Goal: Task Accomplishment & Management: Use online tool/utility

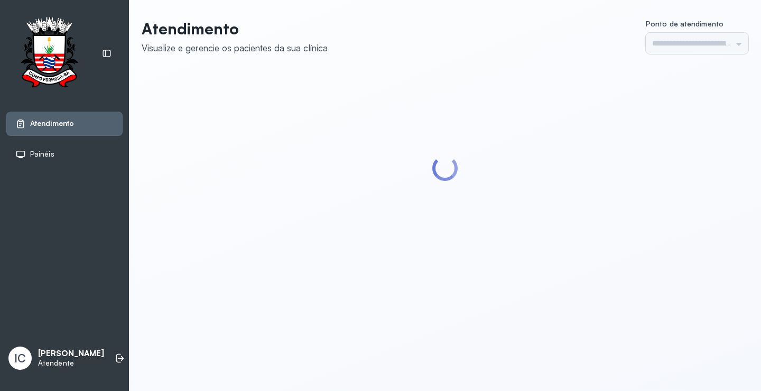
type input "*********"
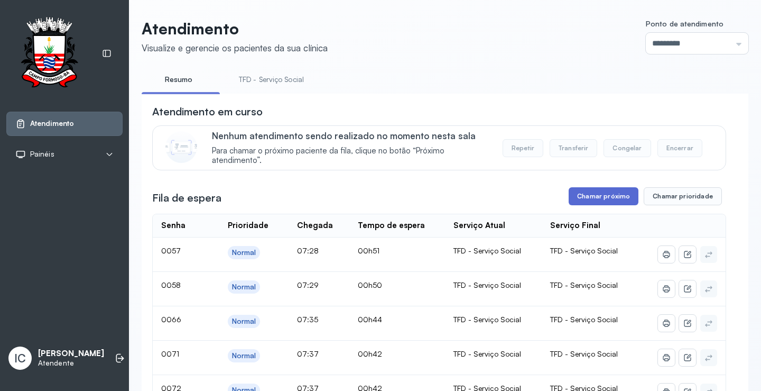
click at [619, 197] on button "Chamar próximo" at bounding box center [604, 196] width 70 height 18
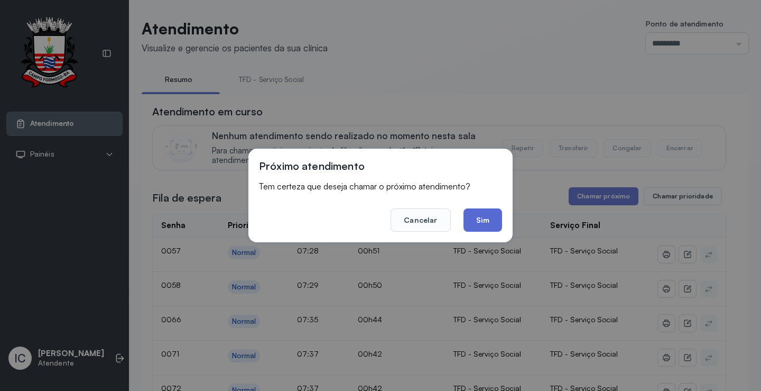
click at [478, 225] on button "Sim" at bounding box center [483, 219] width 39 height 23
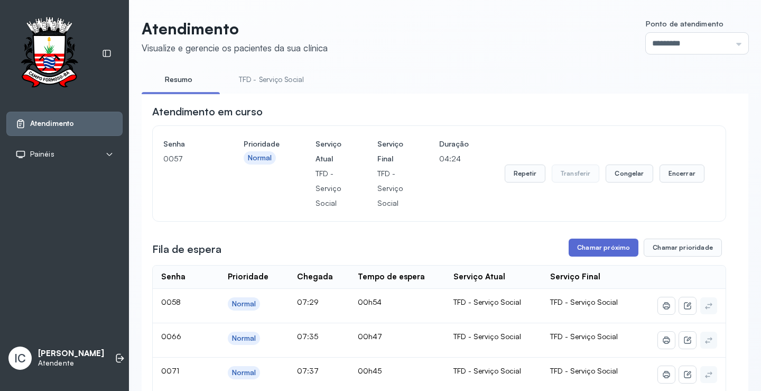
click at [587, 255] on button "Chamar próximo" at bounding box center [604, 247] width 70 height 18
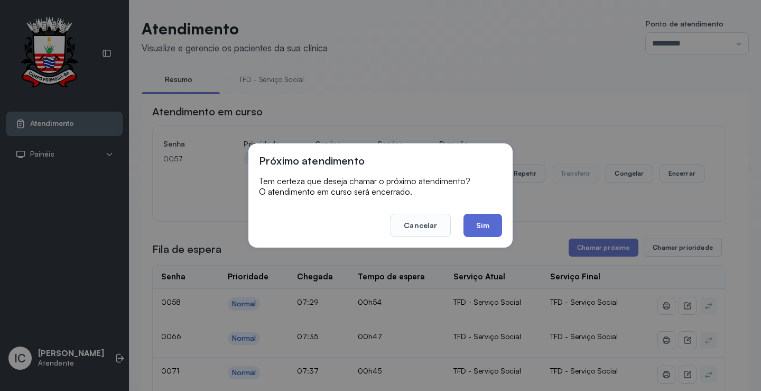
click at [486, 228] on button "Sim" at bounding box center [483, 225] width 39 height 23
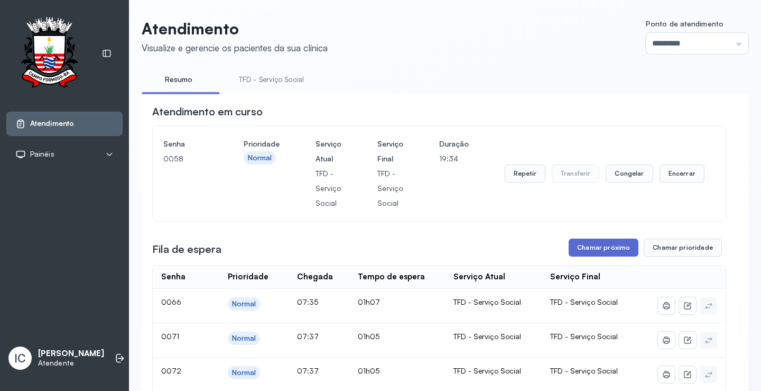
click at [618, 251] on button "Chamar próximo" at bounding box center [604, 247] width 70 height 18
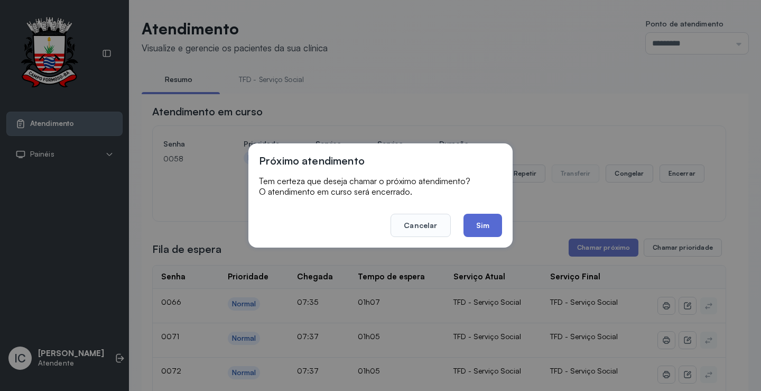
click at [497, 227] on button "Sim" at bounding box center [483, 225] width 39 height 23
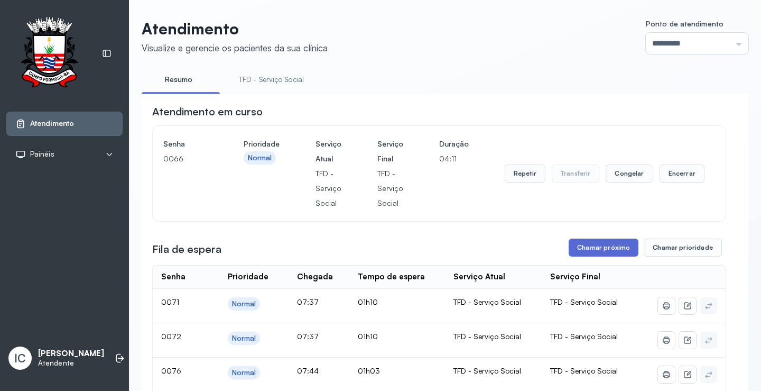
click at [603, 247] on button "Chamar próximo" at bounding box center [604, 247] width 70 height 18
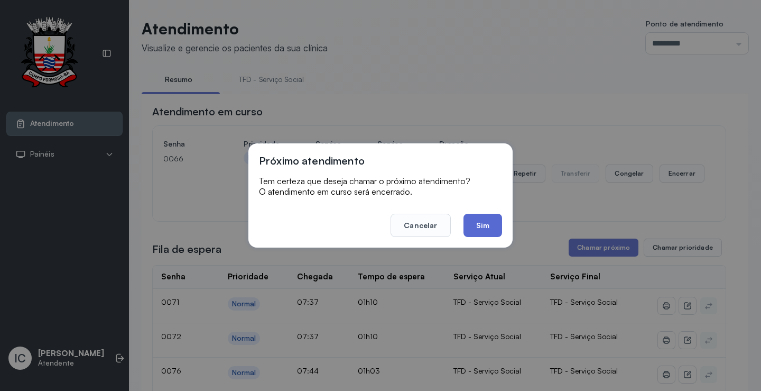
click at [487, 228] on button "Sim" at bounding box center [483, 225] width 39 height 23
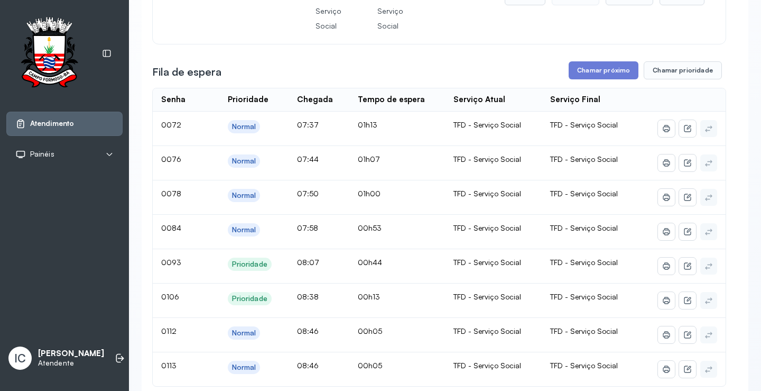
scroll to position [159, 0]
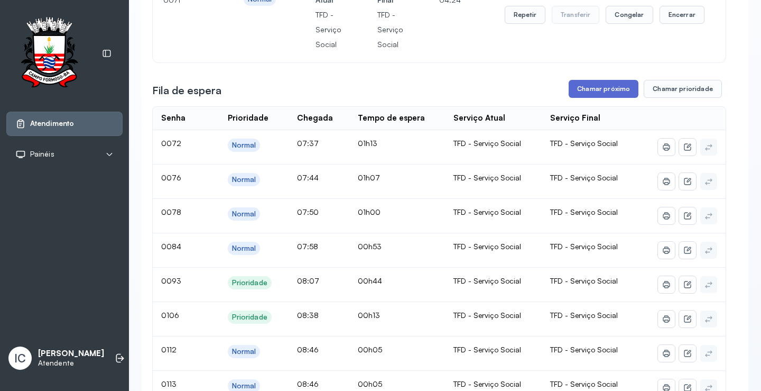
click at [591, 91] on button "Chamar próximo" at bounding box center [604, 89] width 70 height 18
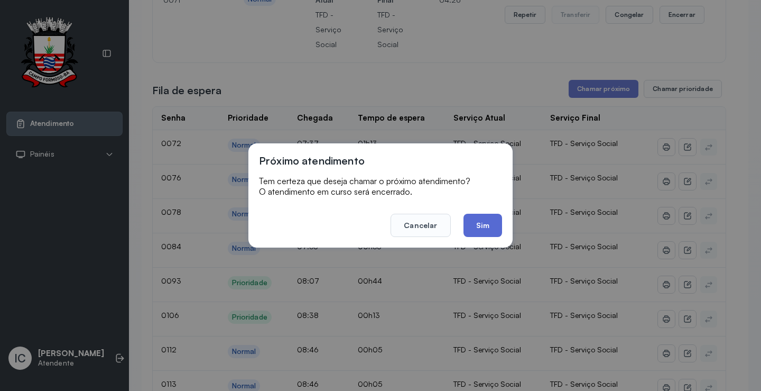
click at [487, 227] on button "Sim" at bounding box center [483, 225] width 39 height 23
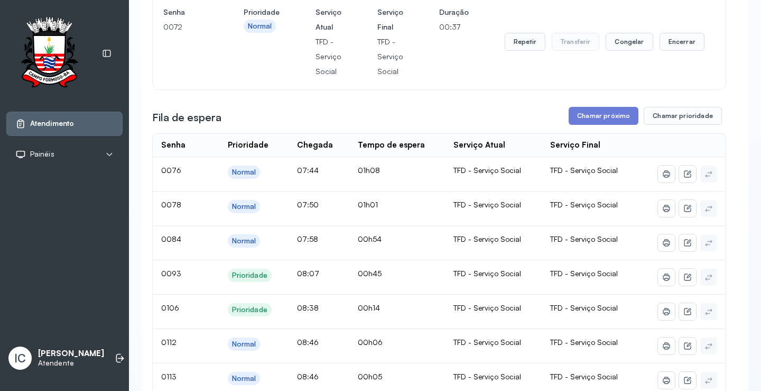
scroll to position [106, 0]
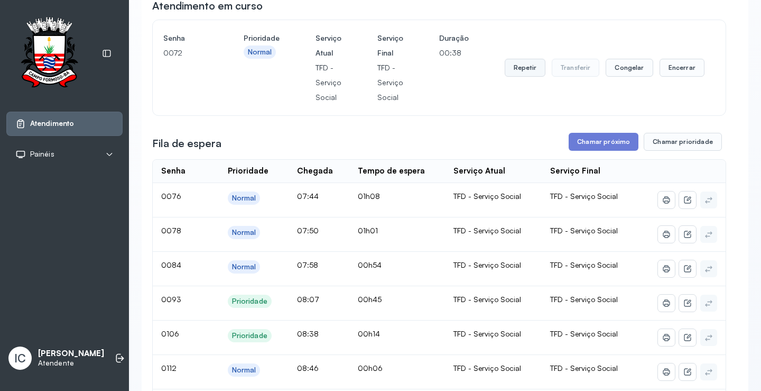
click at [517, 70] on button "Repetir" at bounding box center [525, 68] width 41 height 18
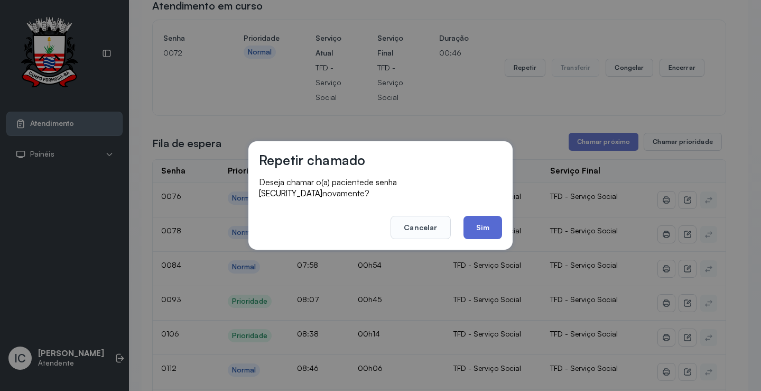
click at [492, 229] on button "Sim" at bounding box center [483, 227] width 39 height 23
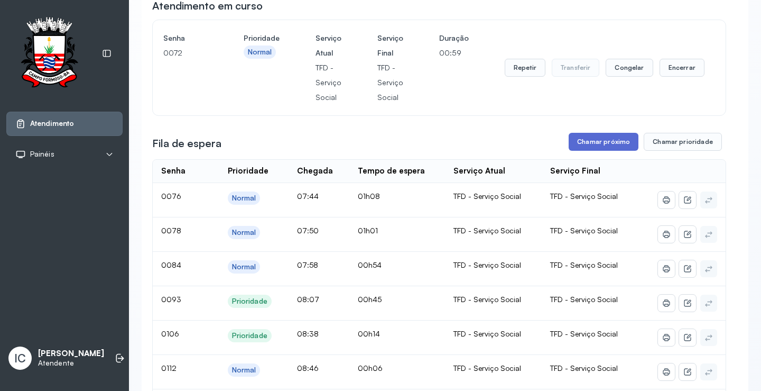
click at [592, 144] on button "Chamar próximo" at bounding box center [604, 142] width 70 height 18
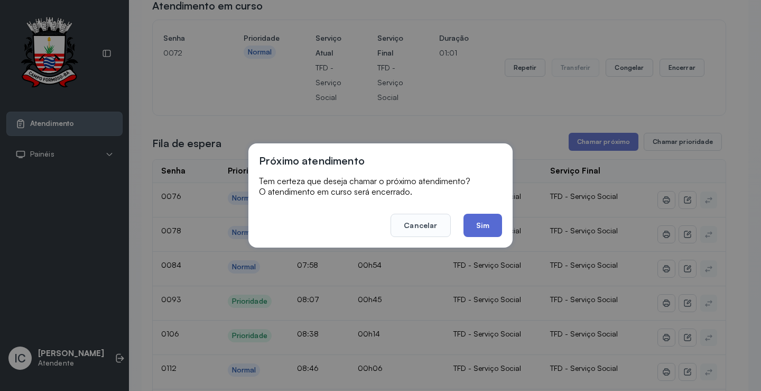
click at [489, 226] on button "Sim" at bounding box center [483, 225] width 39 height 23
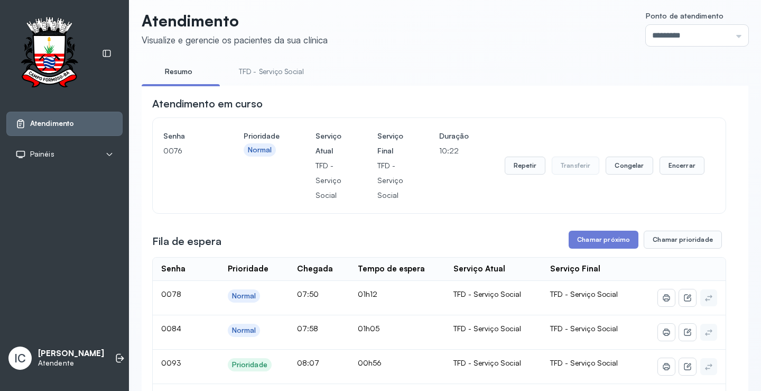
scroll to position [0, 0]
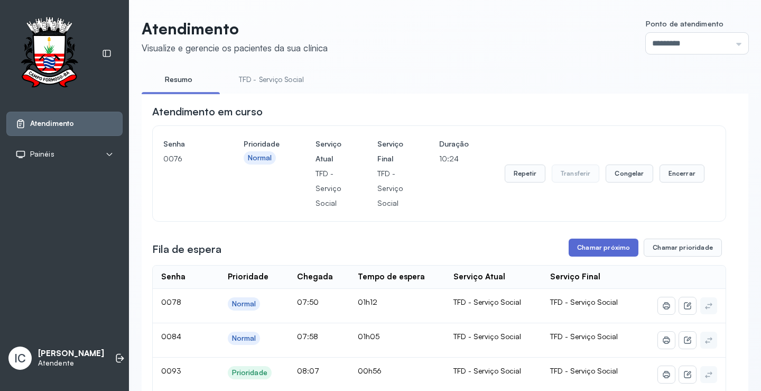
click at [591, 248] on button "Chamar próximo" at bounding box center [604, 247] width 70 height 18
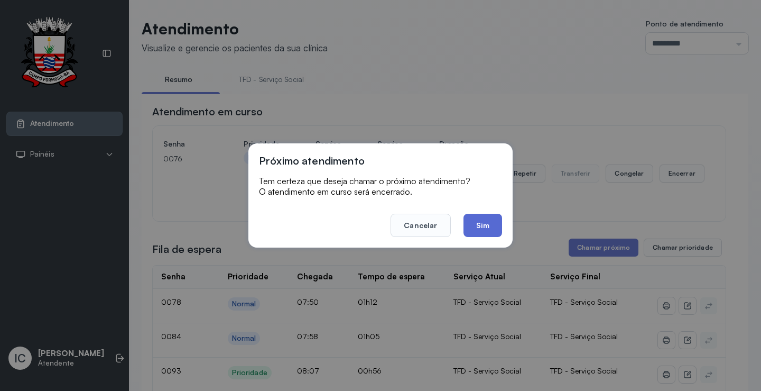
click at [488, 233] on button "Sim" at bounding box center [483, 225] width 39 height 23
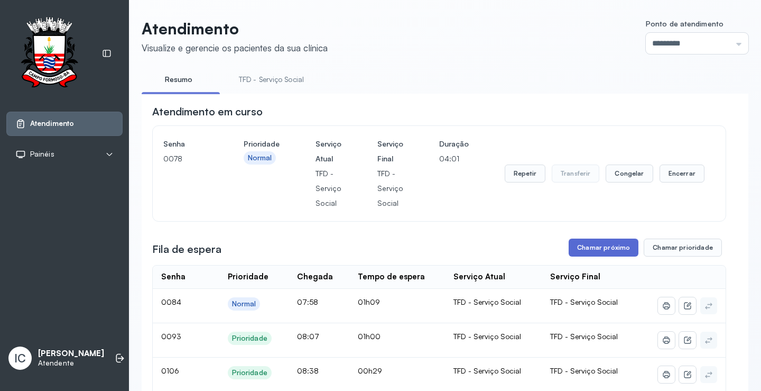
click at [590, 251] on button "Chamar próximo" at bounding box center [604, 247] width 70 height 18
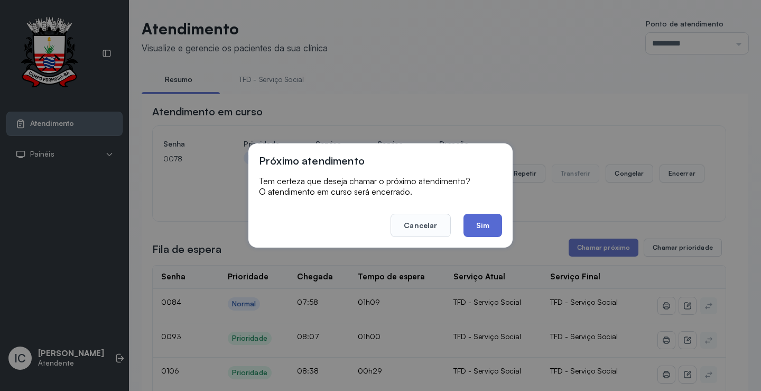
click at [493, 227] on button "Sim" at bounding box center [483, 225] width 39 height 23
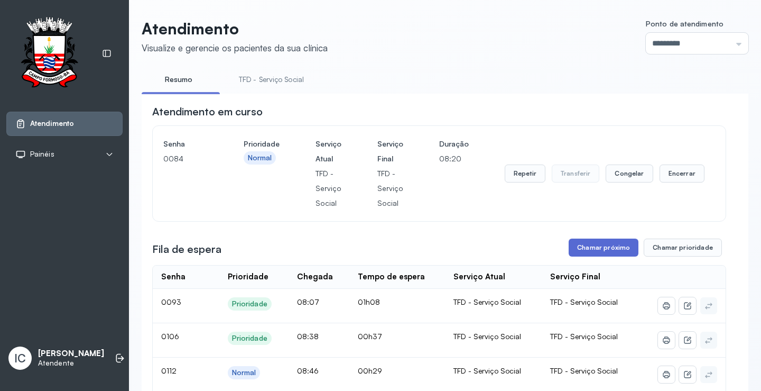
click at [605, 249] on button "Chamar próximo" at bounding box center [604, 247] width 70 height 18
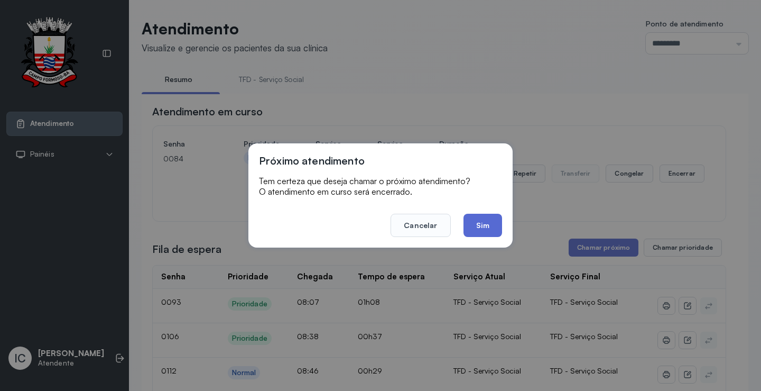
click at [489, 226] on button "Sim" at bounding box center [483, 225] width 39 height 23
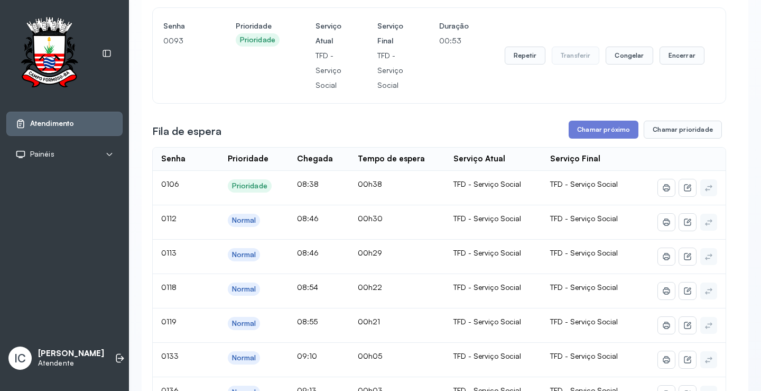
scroll to position [106, 0]
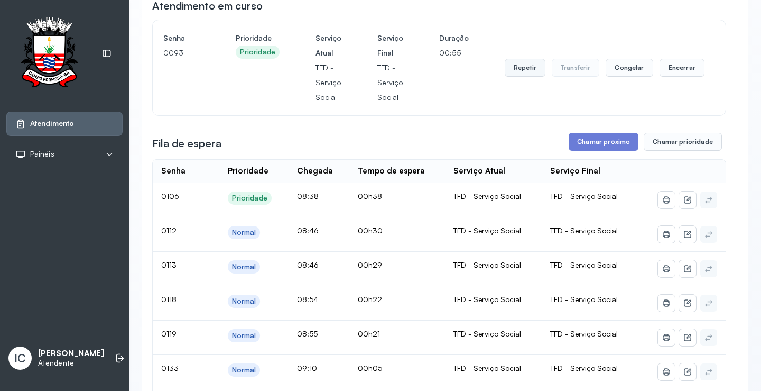
click at [523, 75] on button "Repetir" at bounding box center [525, 68] width 41 height 18
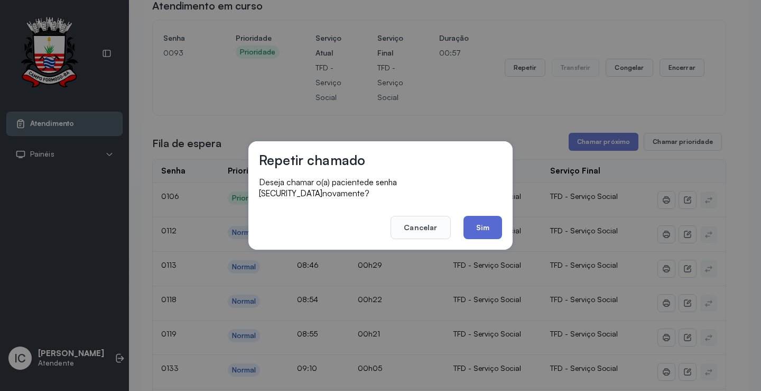
click at [493, 221] on button "Sim" at bounding box center [483, 227] width 39 height 23
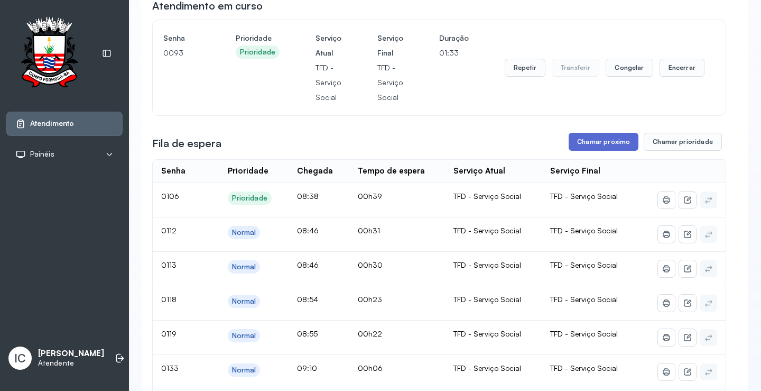
click at [605, 142] on button "Chamar próximo" at bounding box center [604, 142] width 70 height 18
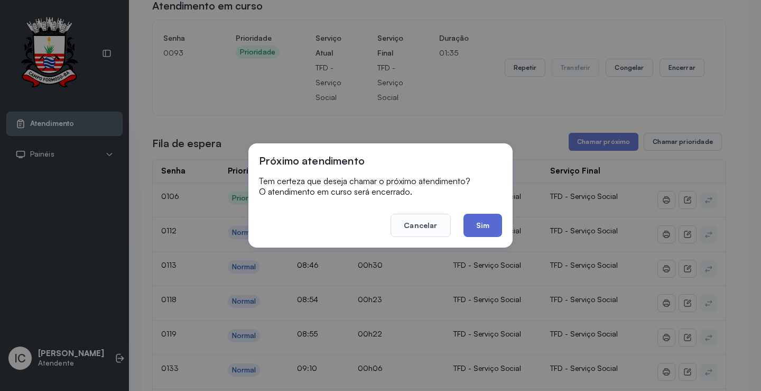
click at [490, 227] on button "Sim" at bounding box center [483, 225] width 39 height 23
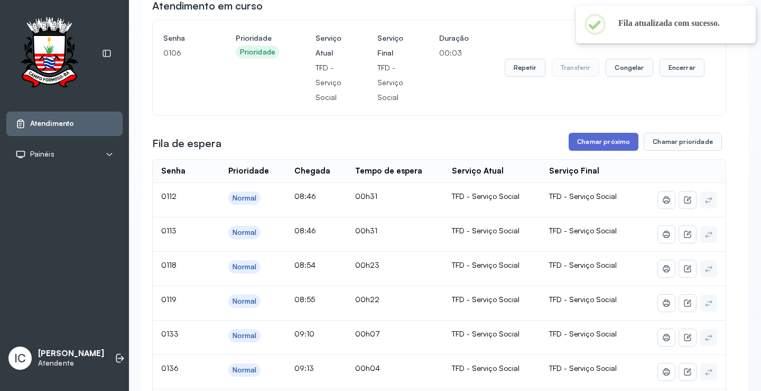
click at [594, 147] on button "Chamar próximo" at bounding box center [604, 142] width 70 height 18
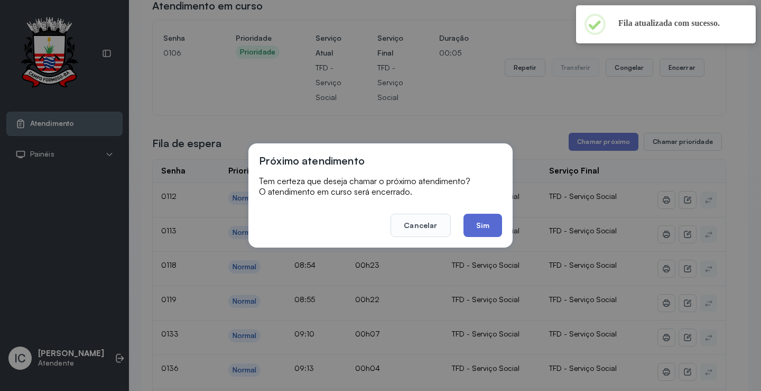
click at [488, 226] on button "Sim" at bounding box center [483, 225] width 39 height 23
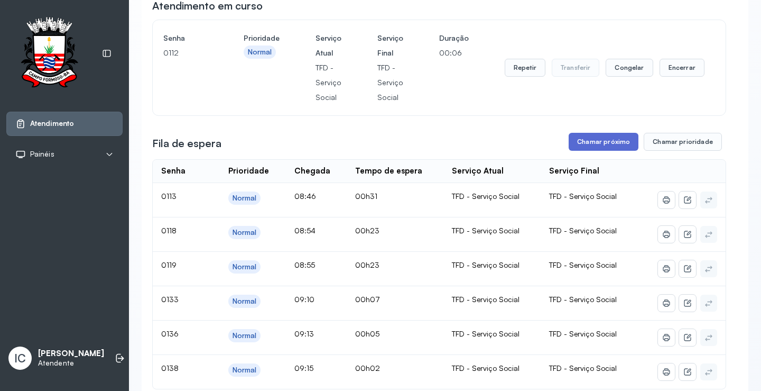
click at [616, 142] on button "Chamar próximo" at bounding box center [604, 142] width 70 height 18
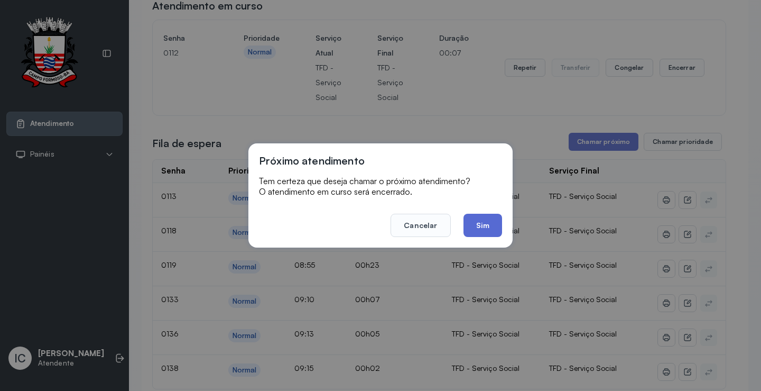
click at [492, 224] on button "Sim" at bounding box center [483, 225] width 39 height 23
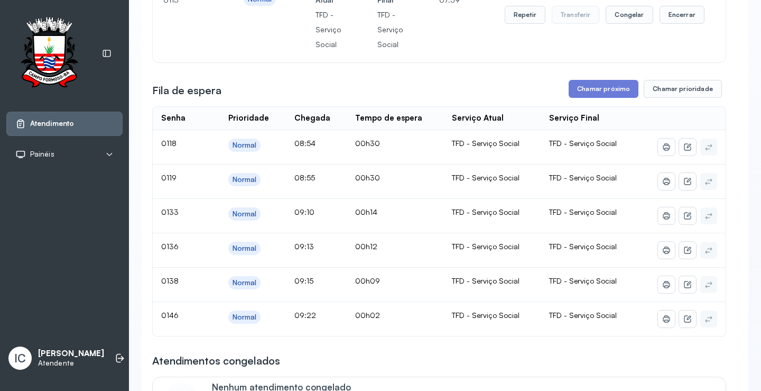
scroll to position [0, 0]
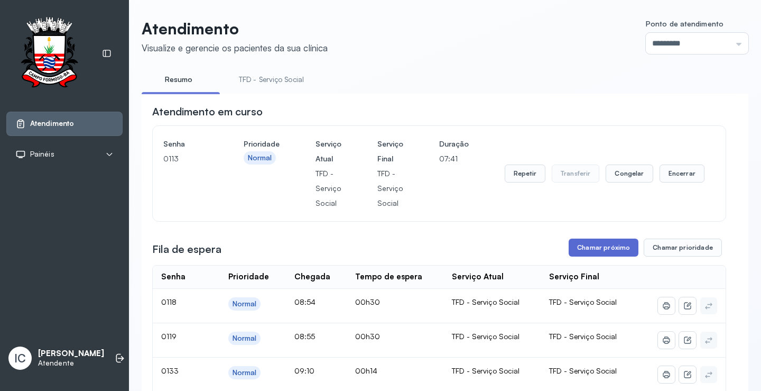
click at [592, 249] on button "Chamar próximo" at bounding box center [604, 247] width 70 height 18
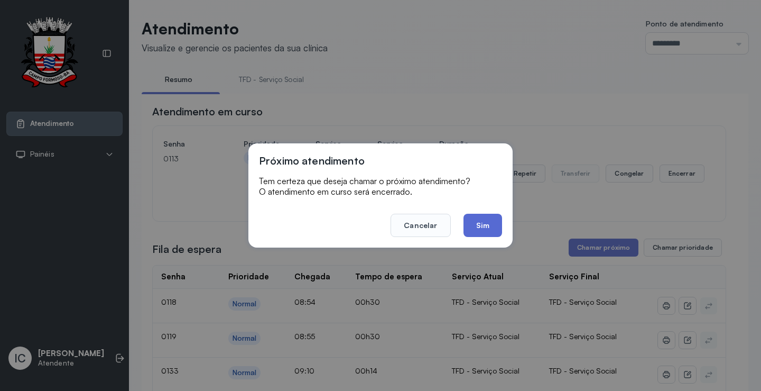
click at [488, 220] on button "Sim" at bounding box center [483, 225] width 39 height 23
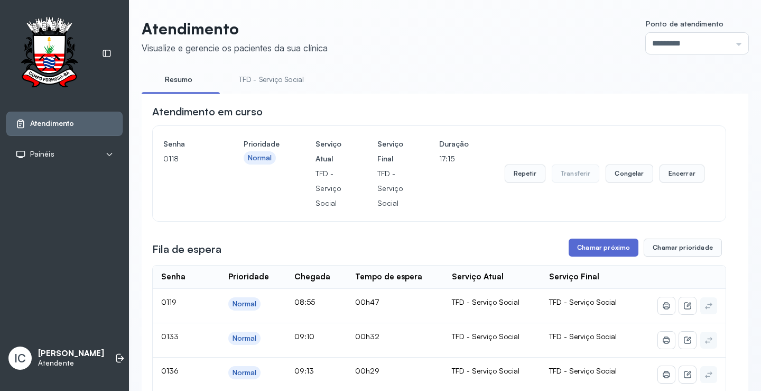
click at [597, 253] on button "Chamar próximo" at bounding box center [604, 247] width 70 height 18
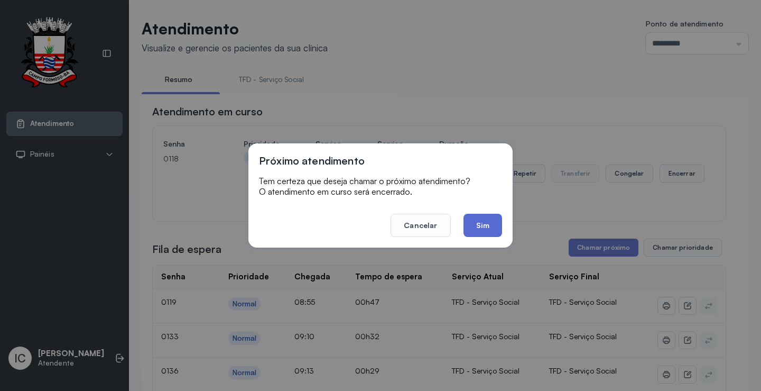
click at [494, 226] on button "Sim" at bounding box center [483, 225] width 39 height 23
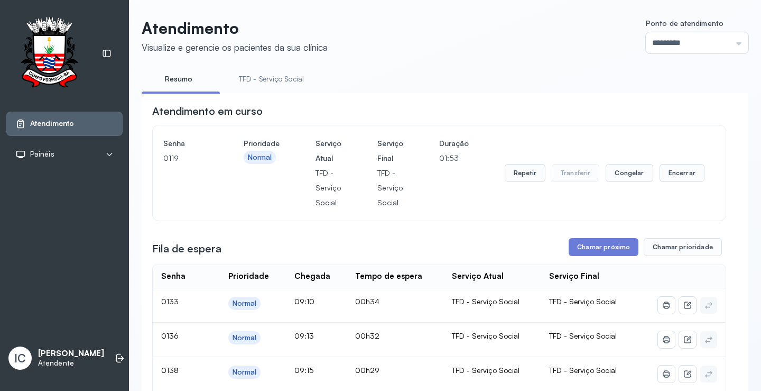
scroll to position [159, 0]
